Goal: Transaction & Acquisition: Purchase product/service

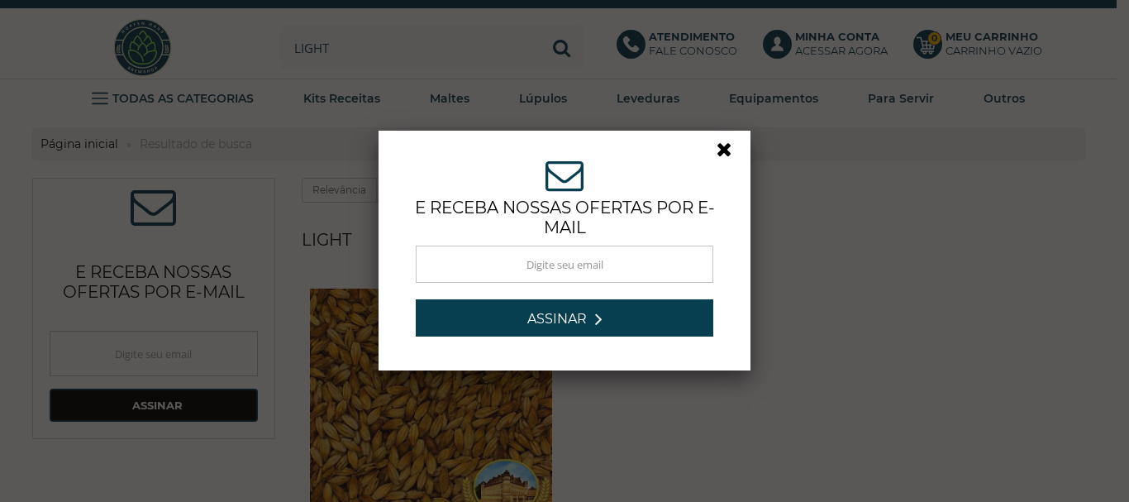
click at [721, 150] on link at bounding box center [731, 154] width 30 height 30
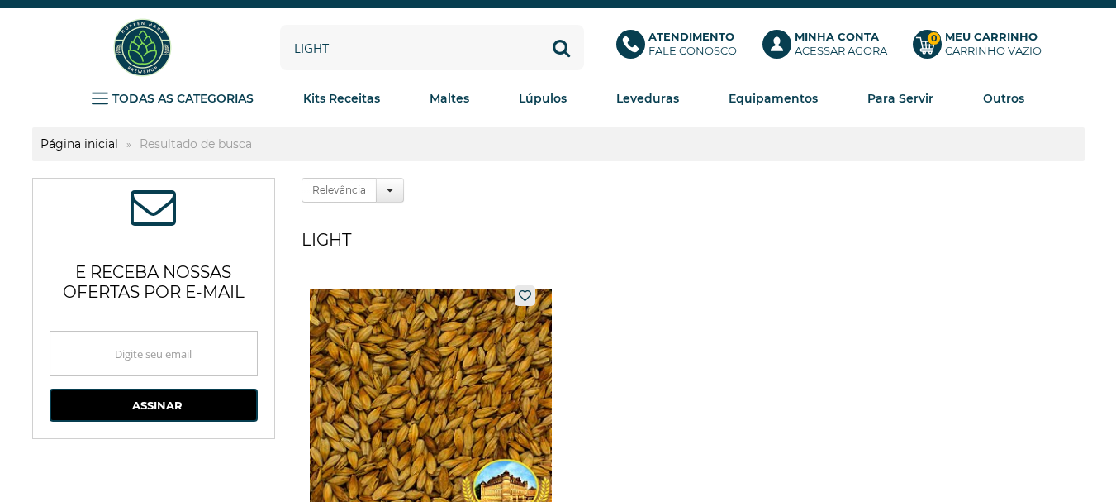
click at [391, 42] on input "light" at bounding box center [432, 47] width 304 height 45
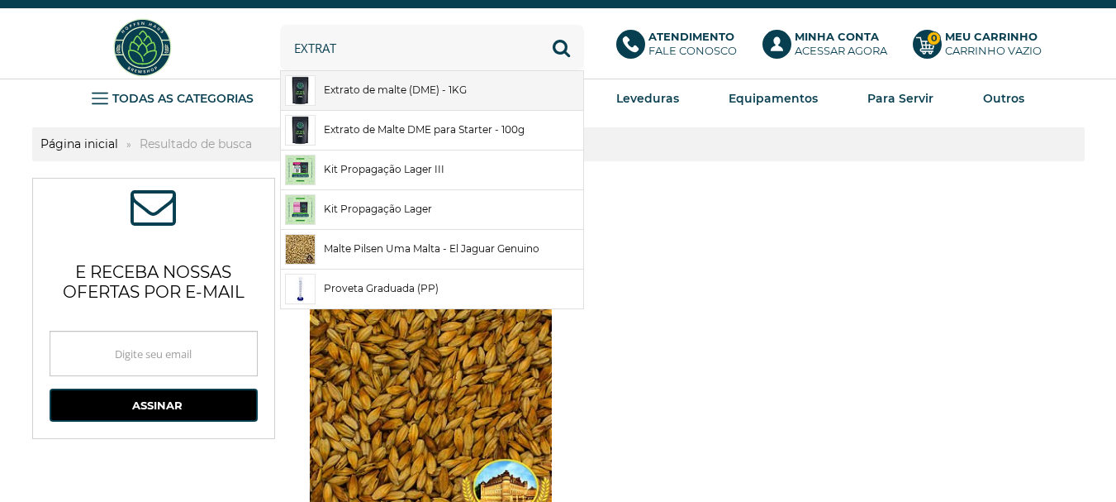
click at [402, 85] on link "Extrato de malte (DME) - 1KG" at bounding box center [432, 90] width 302 height 39
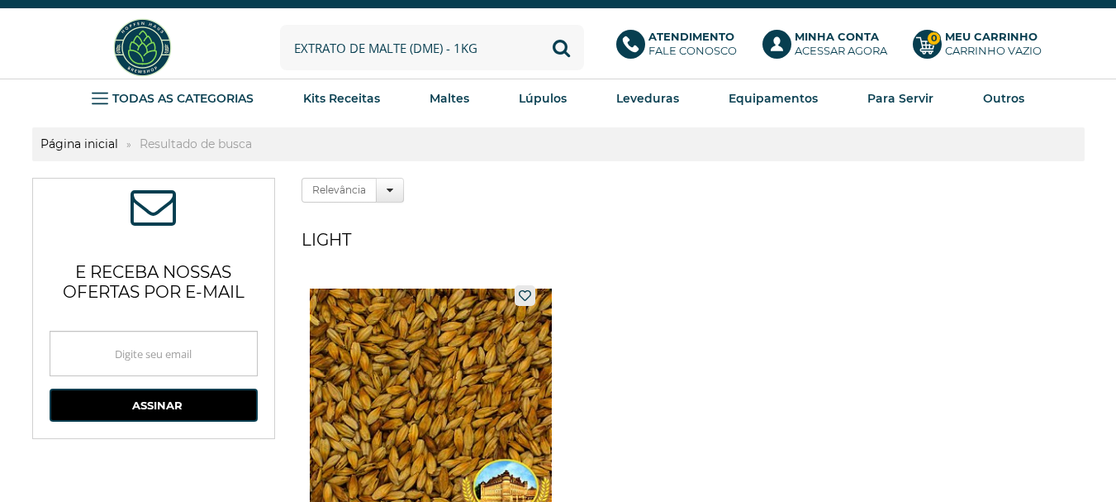
type input "Extrato de malte (DME) - 1KG"
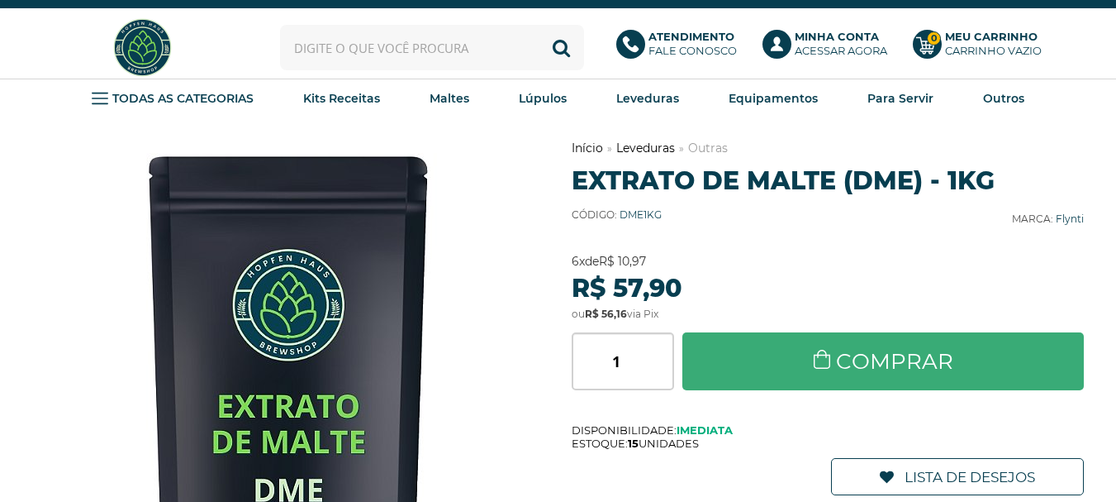
click at [804, 356] on link "Comprar" at bounding box center [884, 361] width 402 height 58
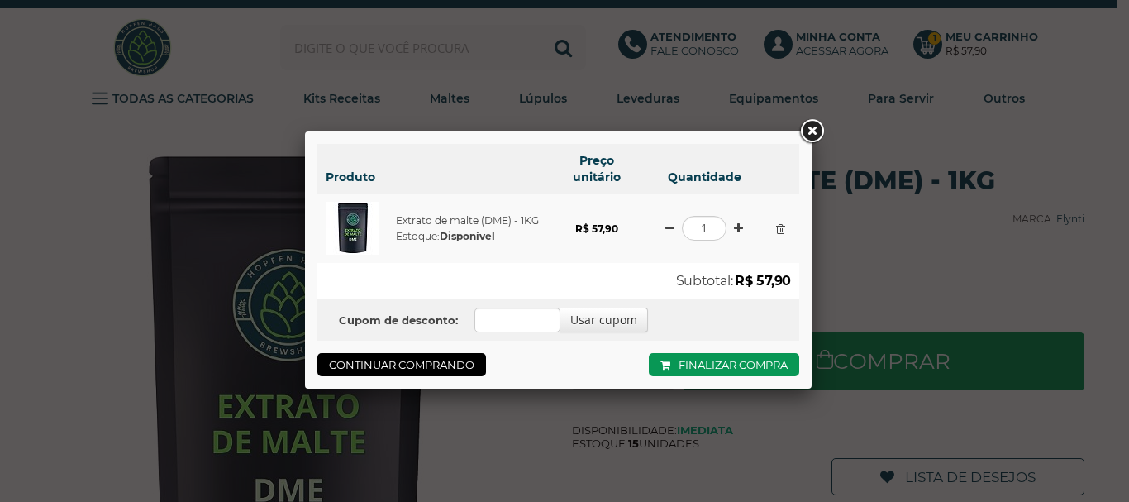
click at [813, 121] on link at bounding box center [812, 132] width 30 height 30
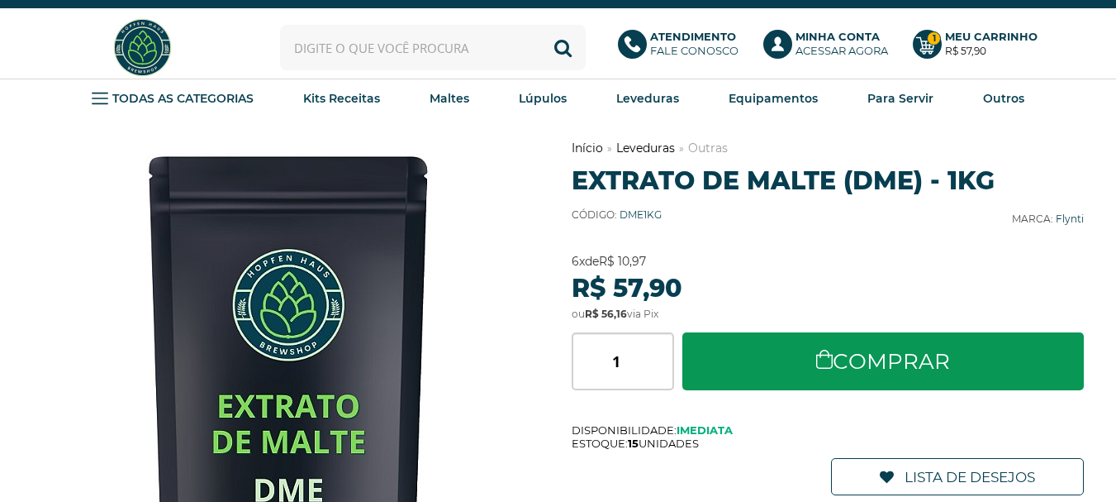
click at [329, 45] on input "text" at bounding box center [433, 47] width 306 height 45
type input "us05"
click at [540, 25] on button "Buscar" at bounding box center [562, 47] width 45 height 45
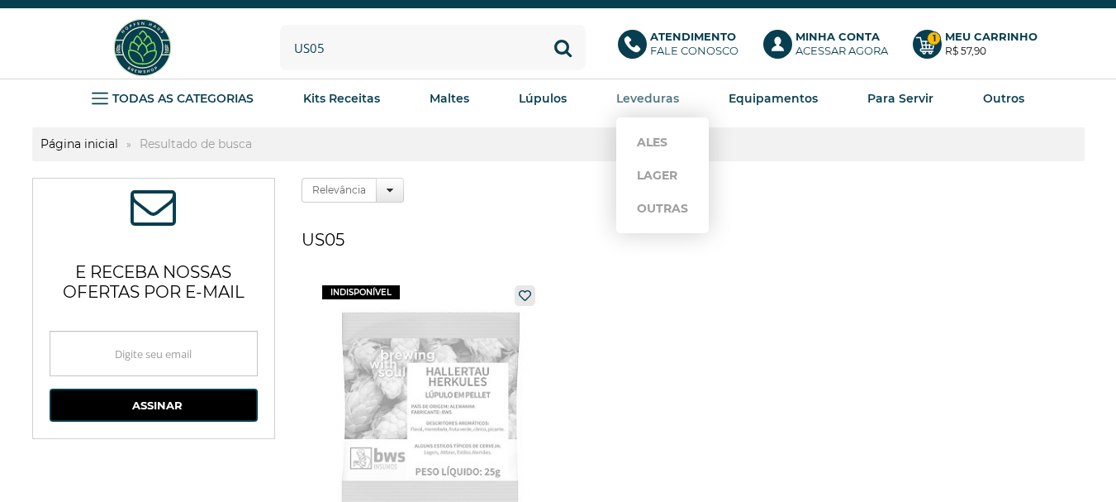
click at [647, 97] on strong "Leveduras" at bounding box center [647, 98] width 63 height 15
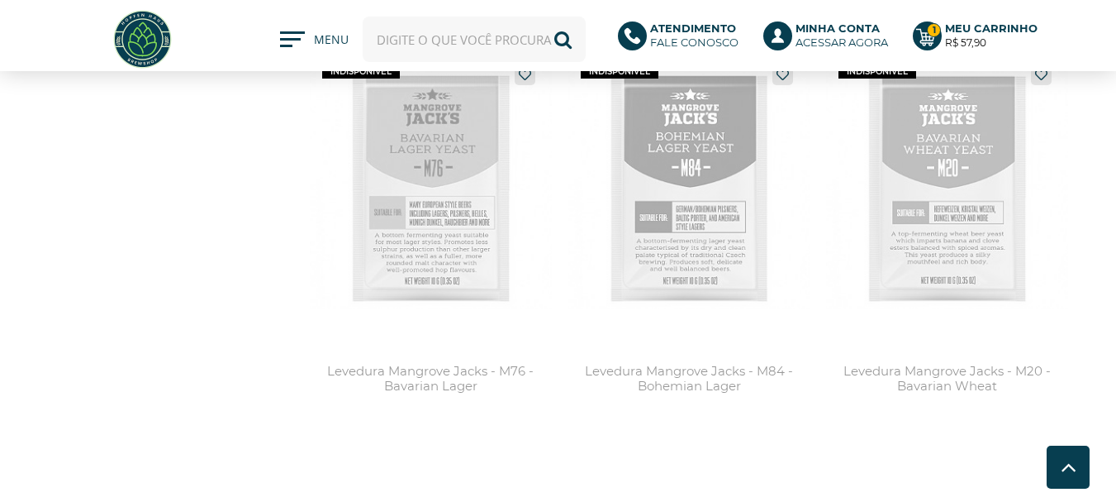
scroll to position [3966, 0]
